Goal: Information Seeking & Learning: Learn about a topic

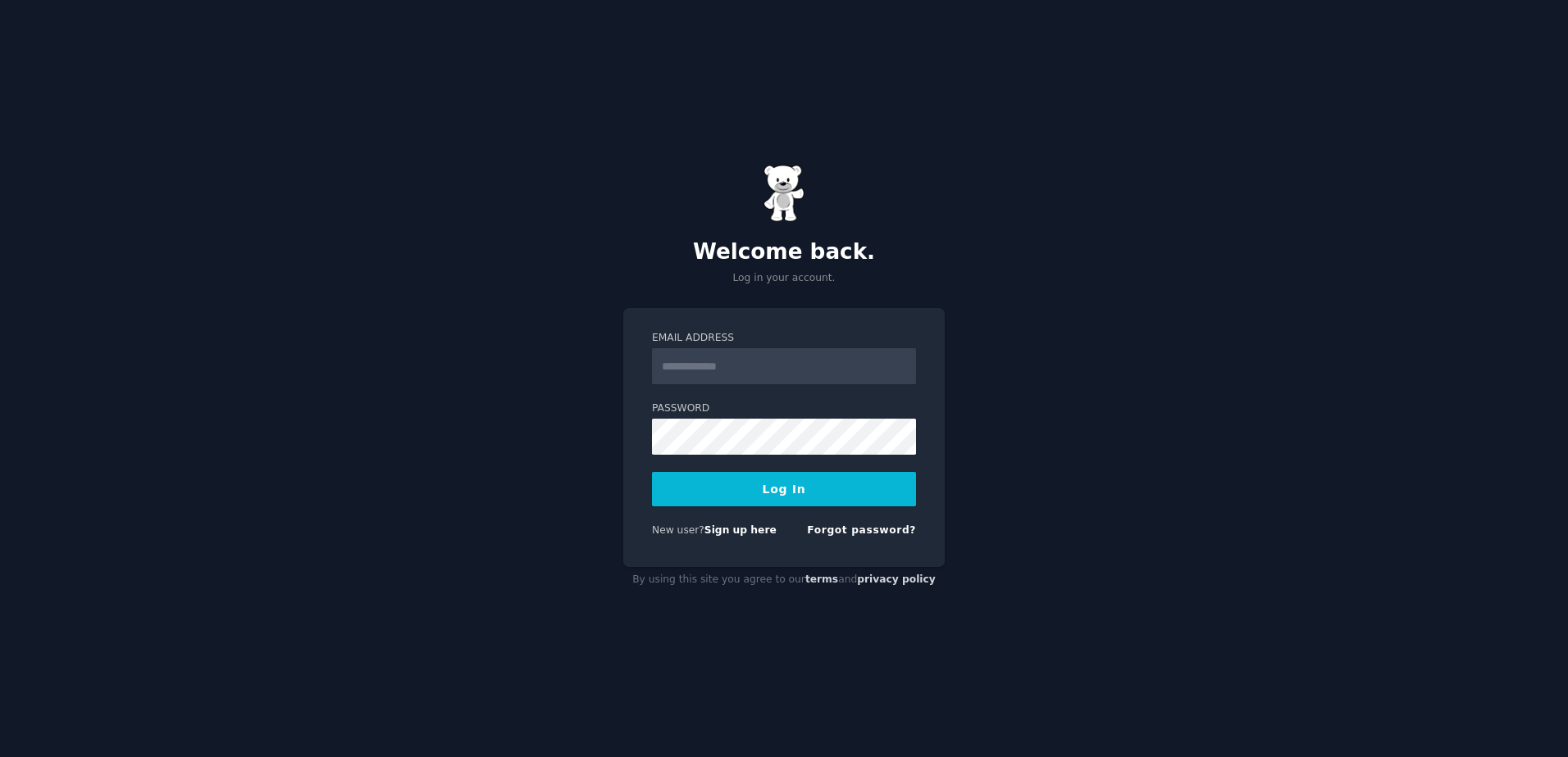
click at [770, 363] on input "Email Address" at bounding box center [784, 366] width 264 height 36
type input "**********"
click at [652, 472] on button "Log In" at bounding box center [784, 489] width 264 height 34
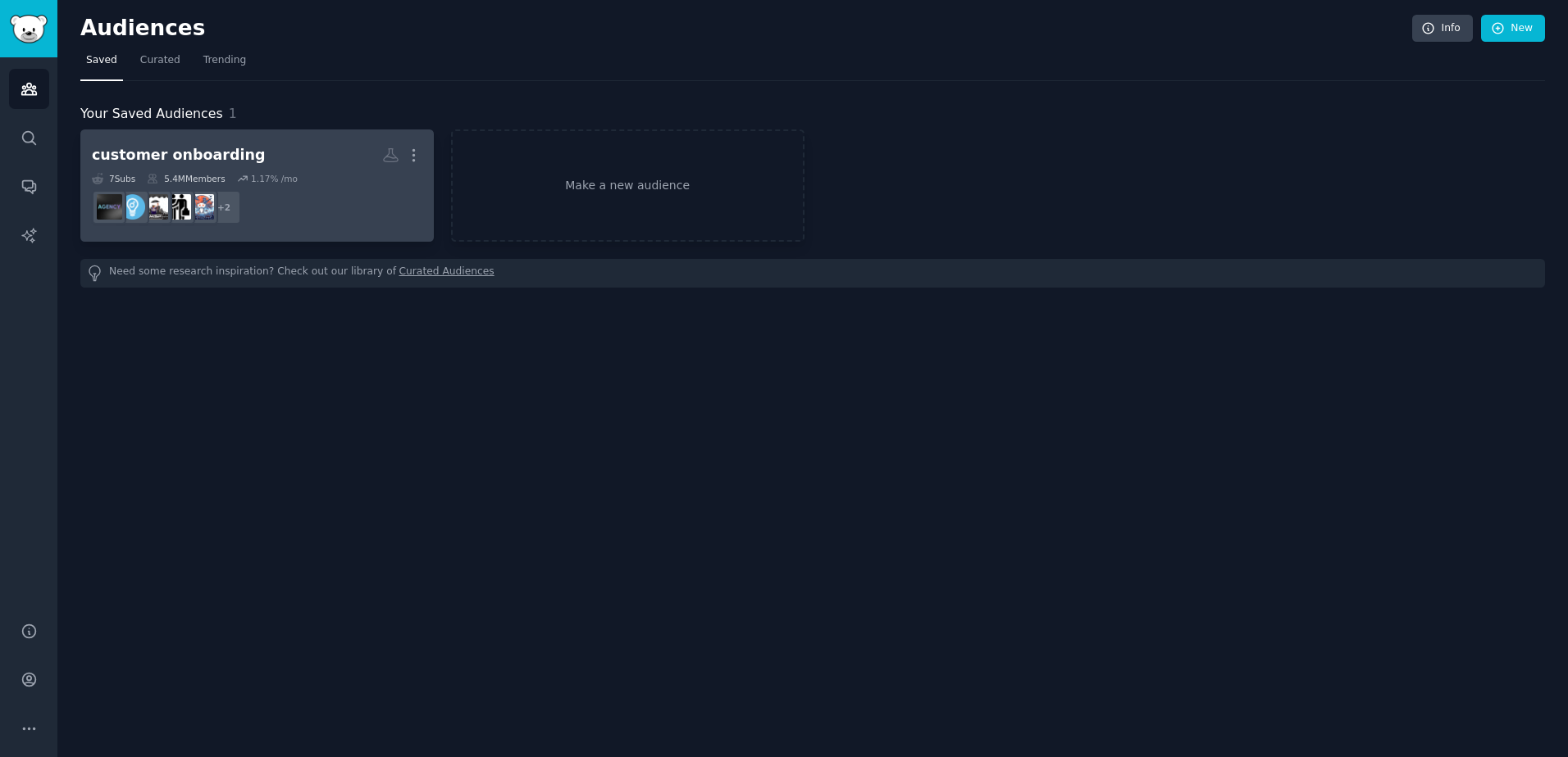
click at [278, 152] on h2 "customer onboarding More" at bounding box center [257, 156] width 330 height 29
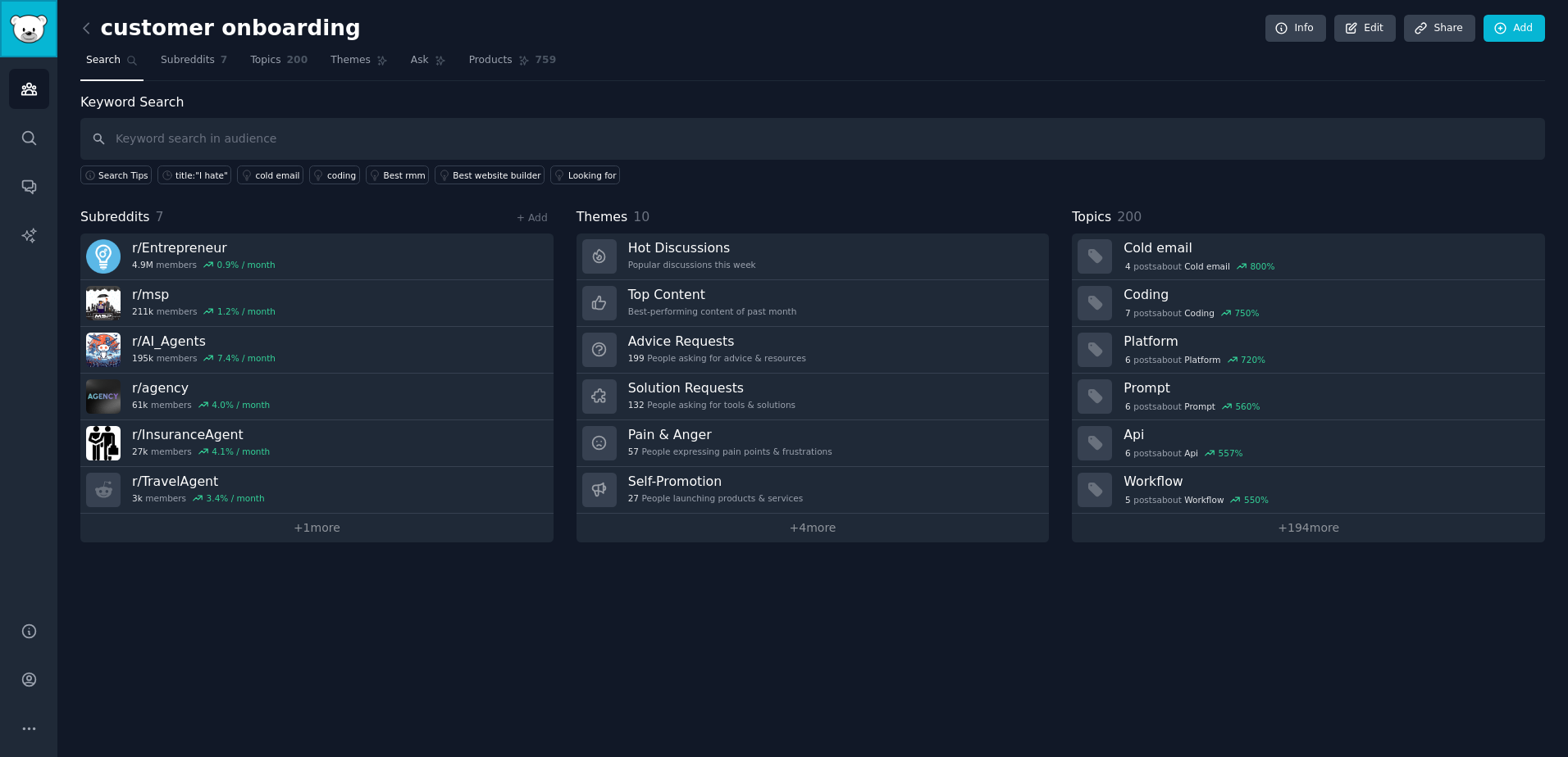
click at [24, 30] on img "Sidebar" at bounding box center [28, 29] width 38 height 29
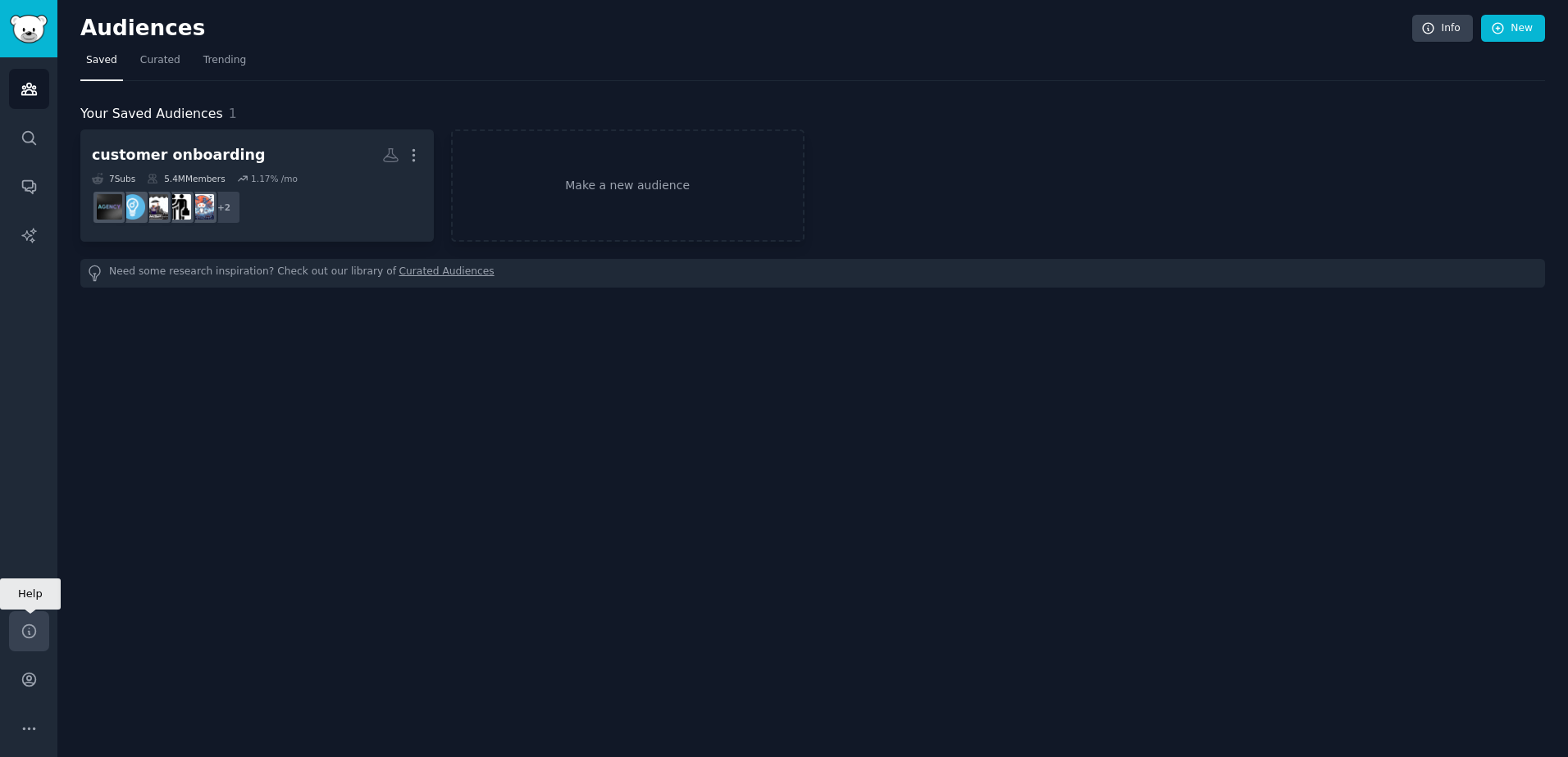
click at [27, 613] on link "Help" at bounding box center [29, 631] width 40 height 40
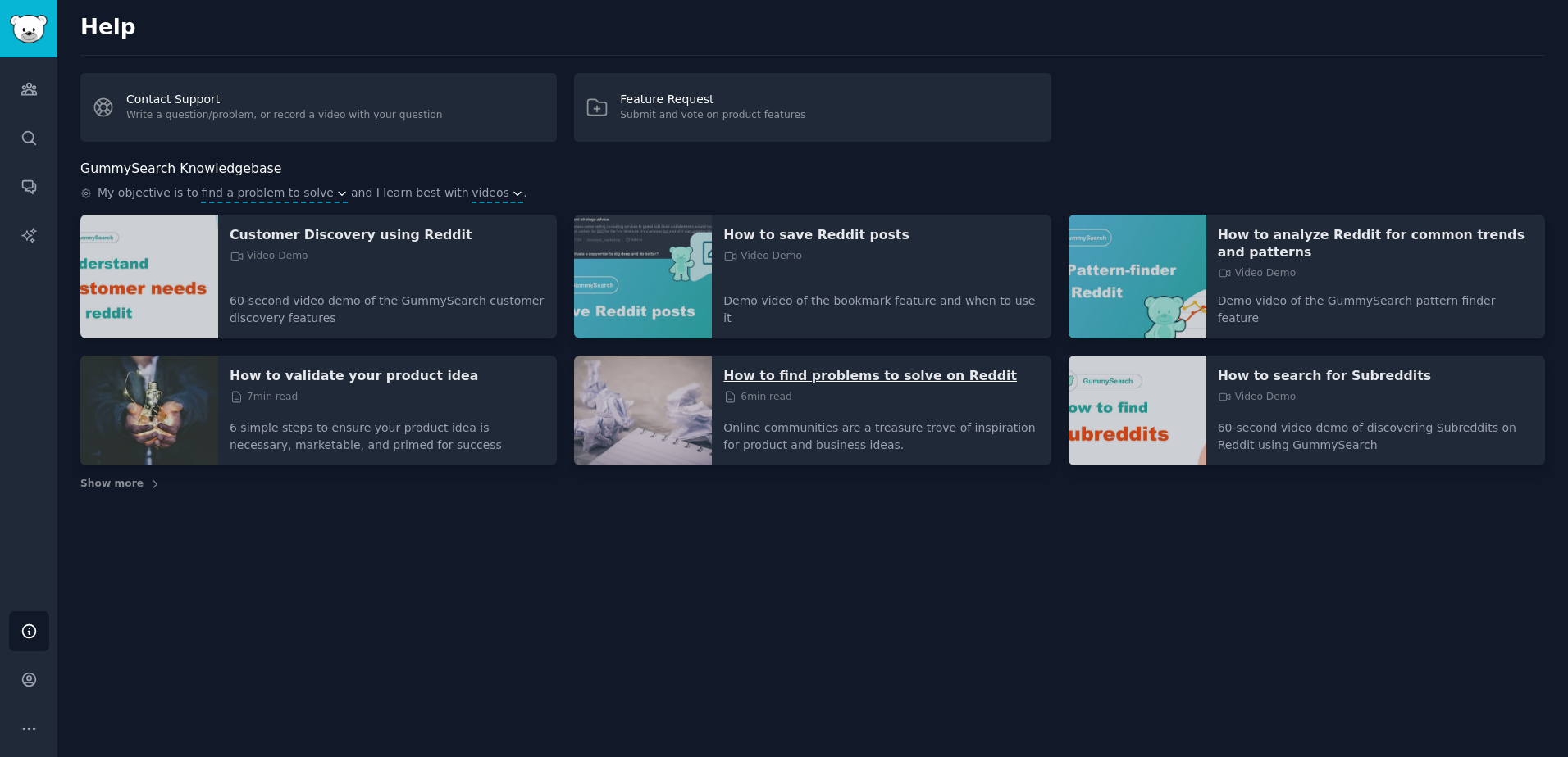
click at [765, 367] on p "How to find problems to solve on Reddit" at bounding box center [881, 376] width 316 height 17
